Goal: Find specific page/section

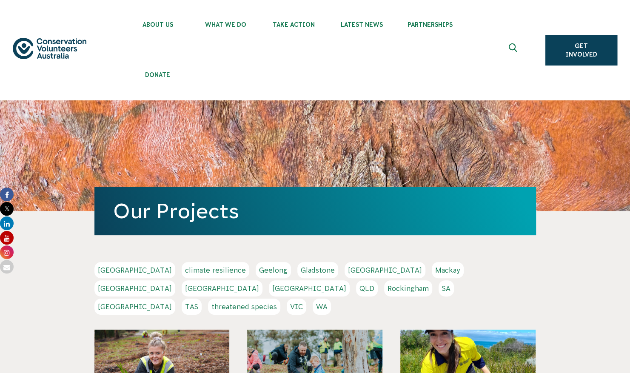
click at [175, 299] on link "[GEOGRAPHIC_DATA]" at bounding box center [134, 307] width 81 height 16
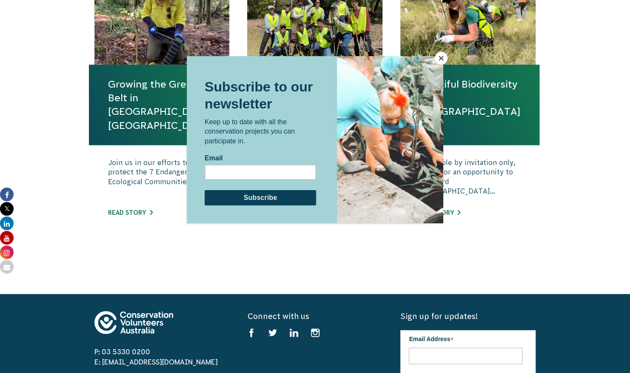
scroll to position [408, 0]
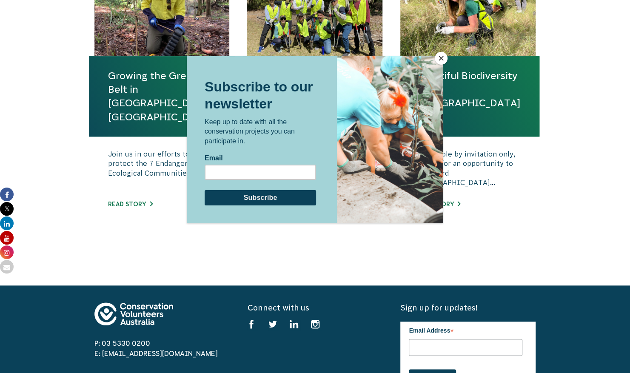
click at [439, 59] on button "Close" at bounding box center [441, 58] width 13 height 13
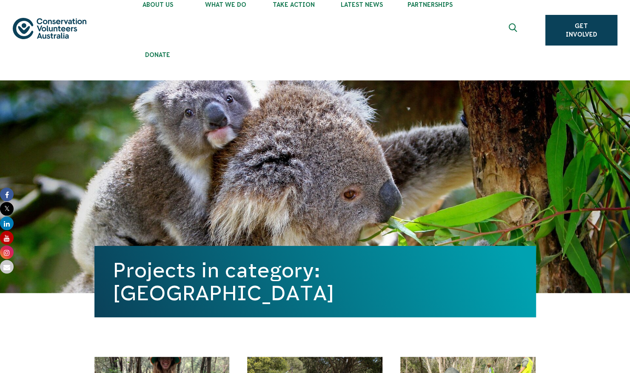
scroll to position [0, 0]
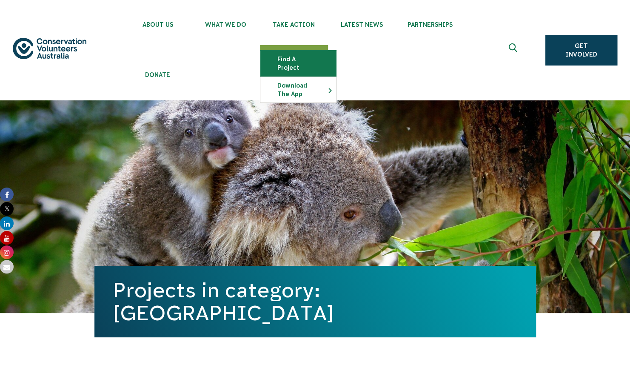
click at [291, 56] on link "Find a project" at bounding box center [298, 64] width 76 height 26
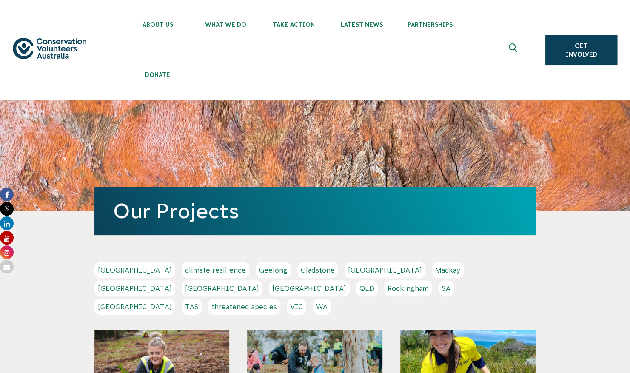
click at [276, 299] on link "threatened species" at bounding box center [244, 307] width 72 height 16
